Goal: Connect with others: Connect with others

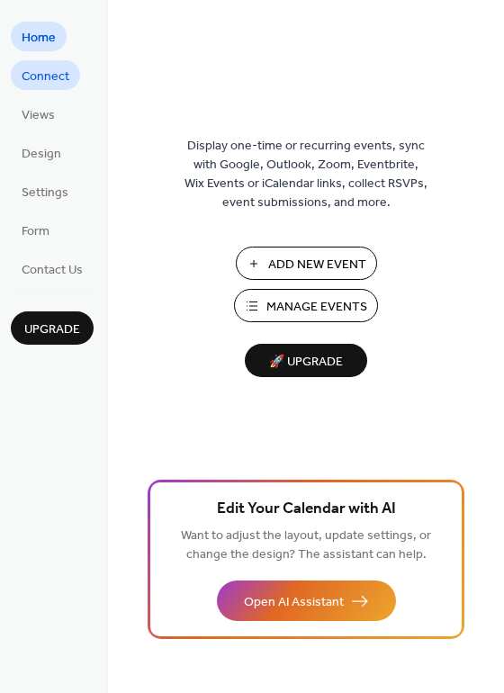
click at [42, 81] on span "Connect" at bounding box center [46, 77] width 48 height 19
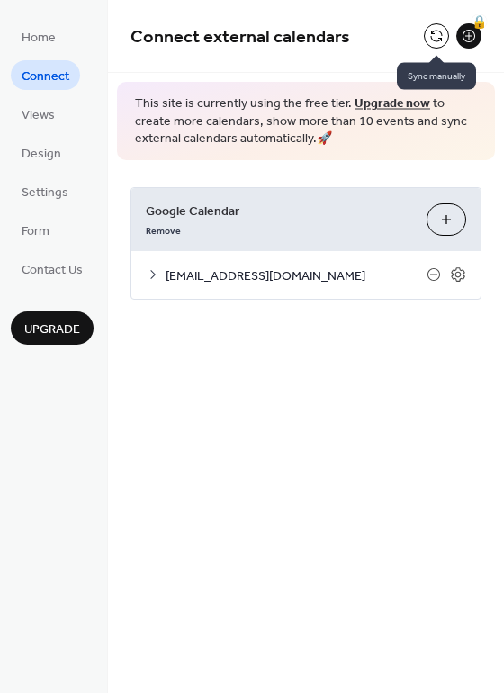
click at [445, 32] on button at bounding box center [436, 35] width 25 height 25
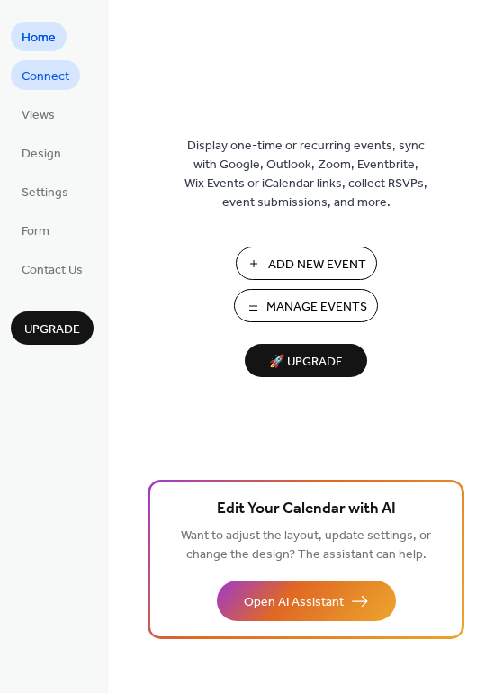
click at [21, 83] on link "Connect" at bounding box center [45, 75] width 69 height 30
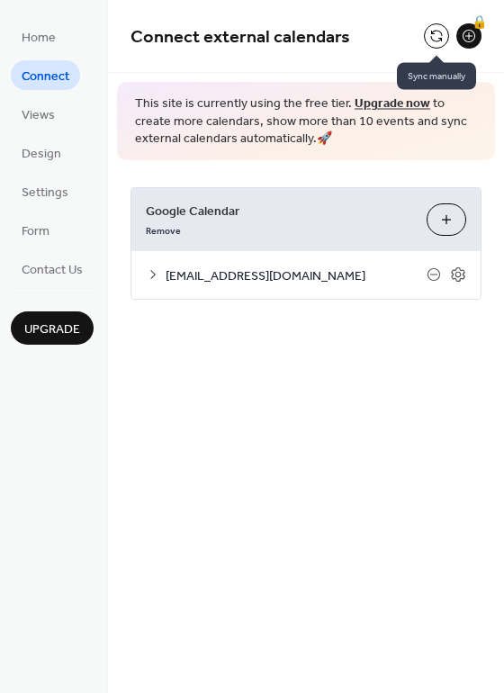
click at [442, 43] on button at bounding box center [436, 35] width 25 height 25
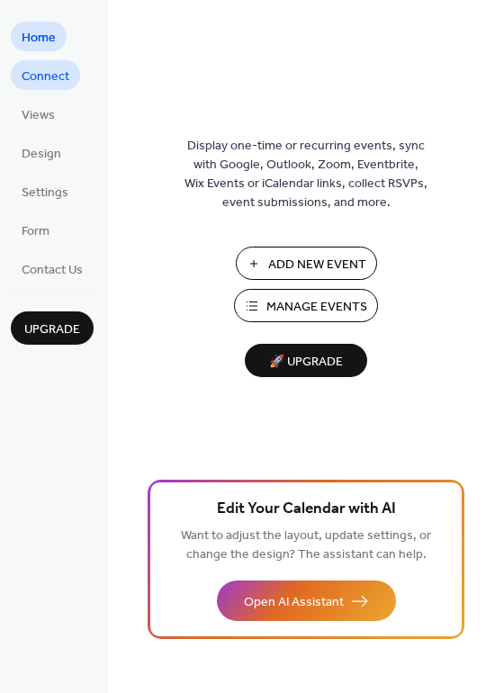
click at [50, 79] on span "Connect" at bounding box center [46, 77] width 48 height 19
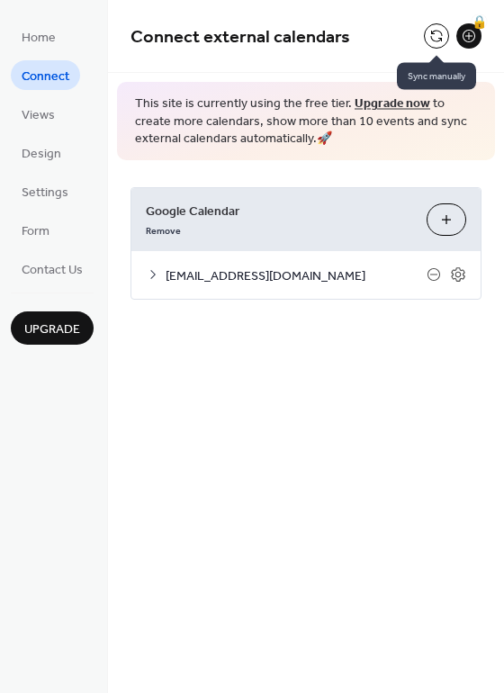
click at [438, 42] on button at bounding box center [436, 35] width 25 height 25
